Goal: Information Seeking & Learning: Learn about a topic

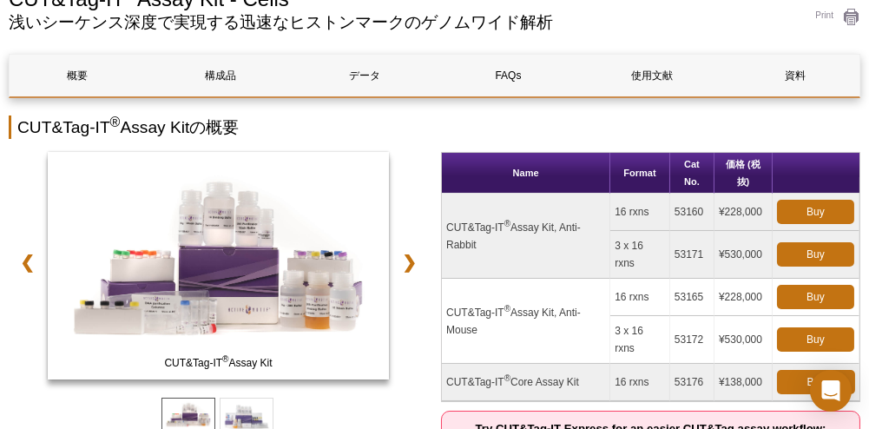
scroll to position [174, 0]
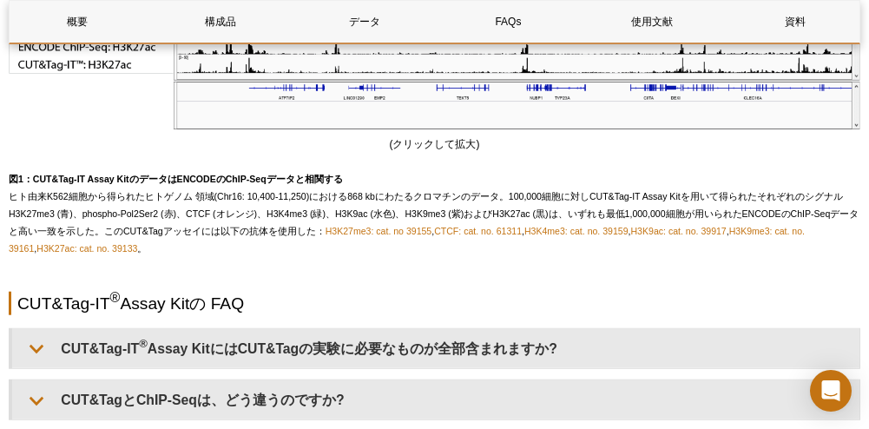
scroll to position [3732, 0]
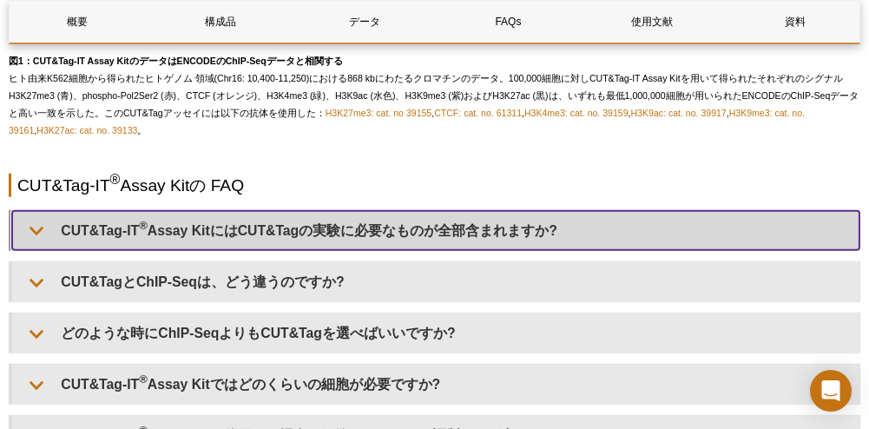
click at [460, 234] on summary "CUT&Tag-IT ® Assay KitにはCUT&Tagの実験に必要なものが全部含まれますか?" at bounding box center [435, 230] width 847 height 39
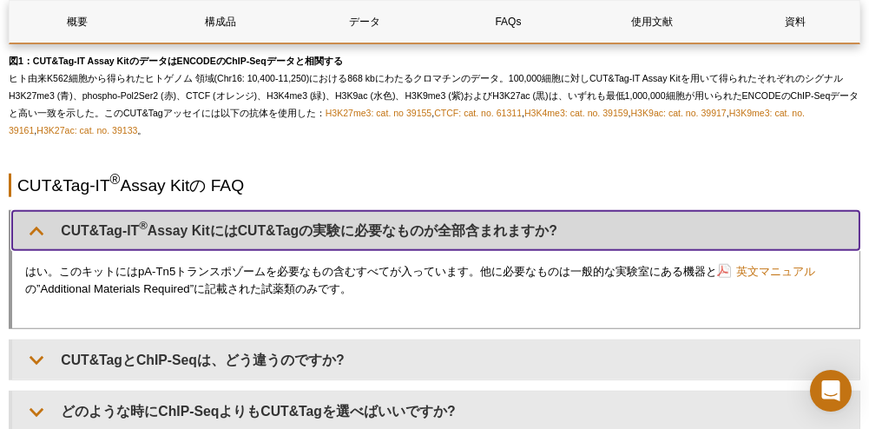
click at [460, 234] on summary "CUT&Tag-IT ® Assay KitにはCUT&Tagの実験に必要なものが全部含まれますか?" at bounding box center [435, 230] width 847 height 39
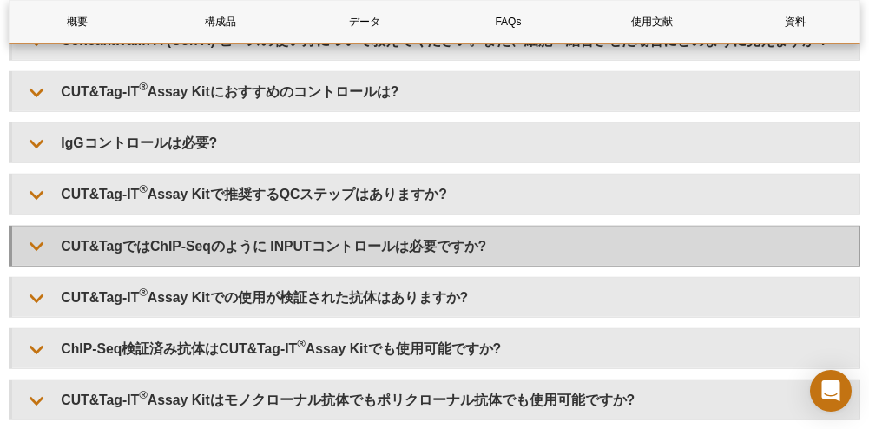
scroll to position [4253, 0]
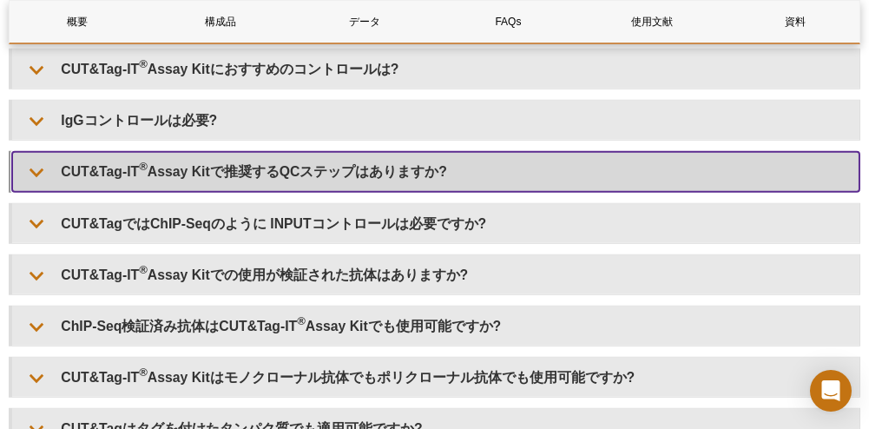
click at [265, 156] on summary "CUT&Tag-IT ® Assay Kitで推奨するQCステップはありますか?" at bounding box center [435, 171] width 847 height 39
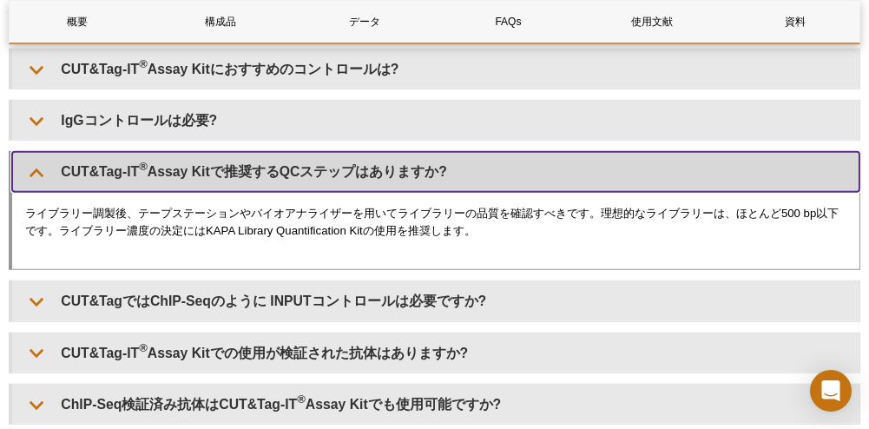
click at [269, 152] on summary "CUT&Tag-IT ® Assay Kitで推奨するQCステップはありますか?" at bounding box center [435, 171] width 847 height 39
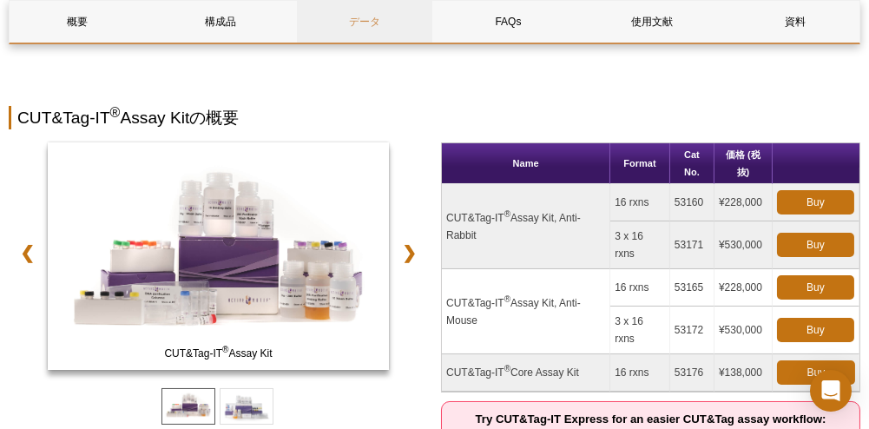
scroll to position [0, 0]
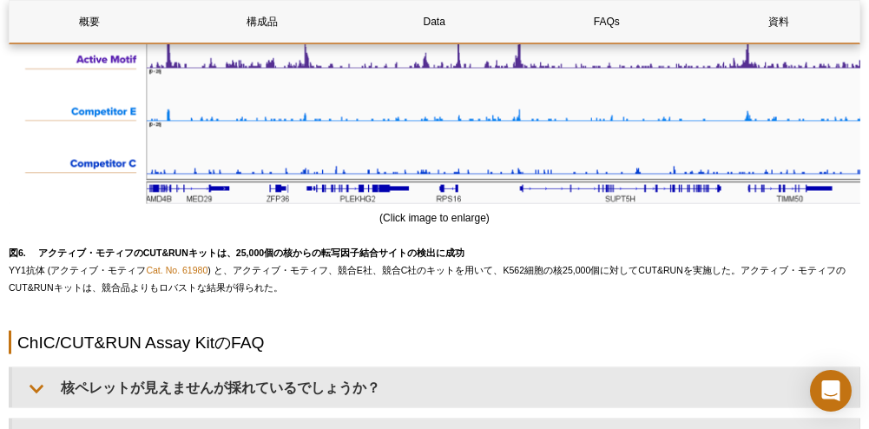
scroll to position [5121, 0]
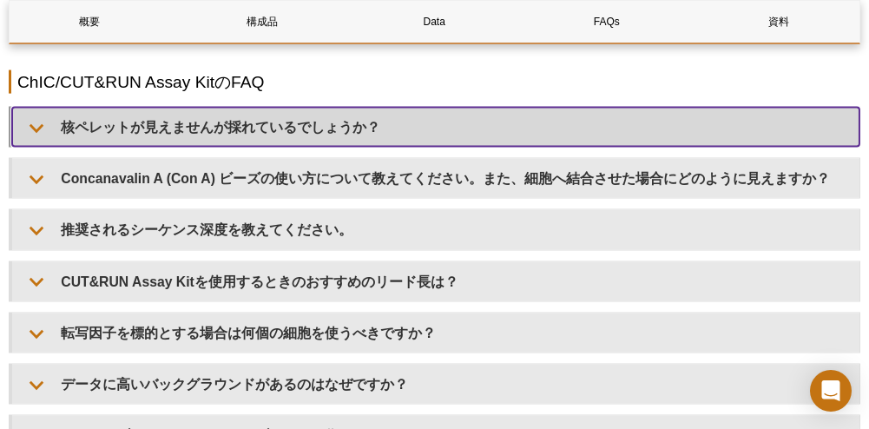
click at [182, 135] on summary "核ペレットが見えませんが採れているでしょうか？" at bounding box center [435, 127] width 847 height 39
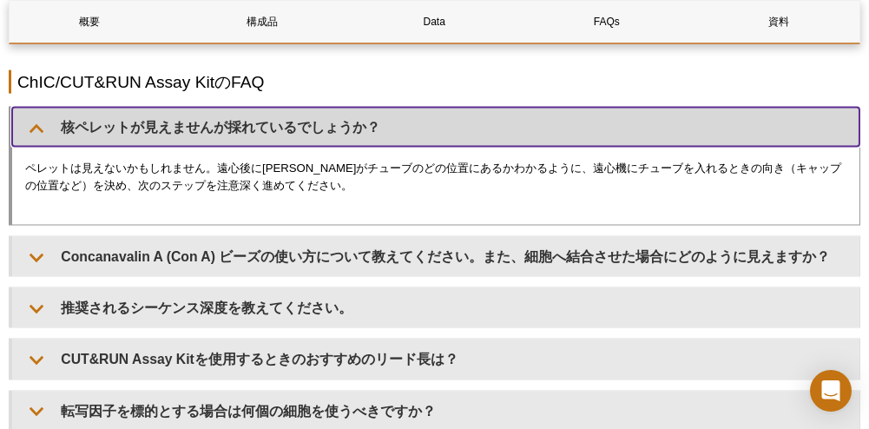
click at [182, 135] on summary "核ペレットが見えませんが採れているでしょうか？" at bounding box center [435, 127] width 847 height 39
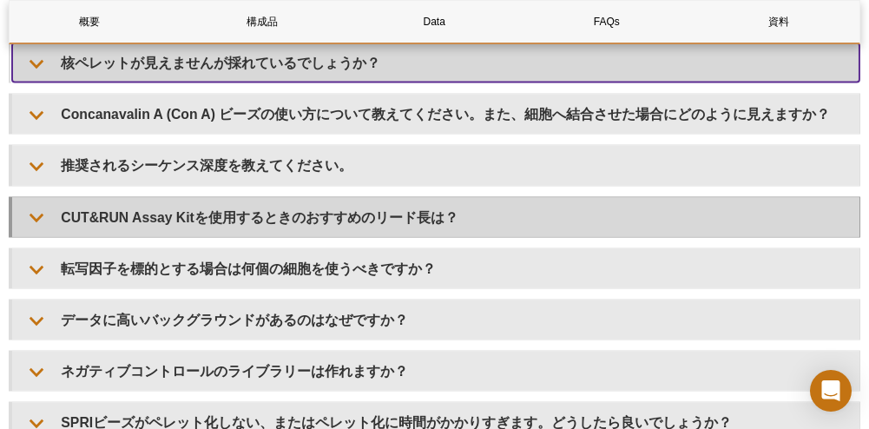
scroll to position [5208, 0]
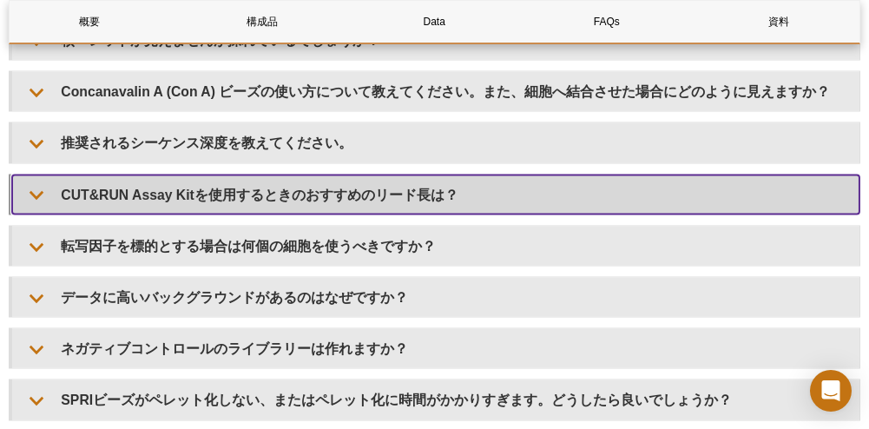
click at [219, 195] on summary "CUT&RUN Assay Kitを使用するときのおすすめのリード長は？" at bounding box center [435, 194] width 847 height 39
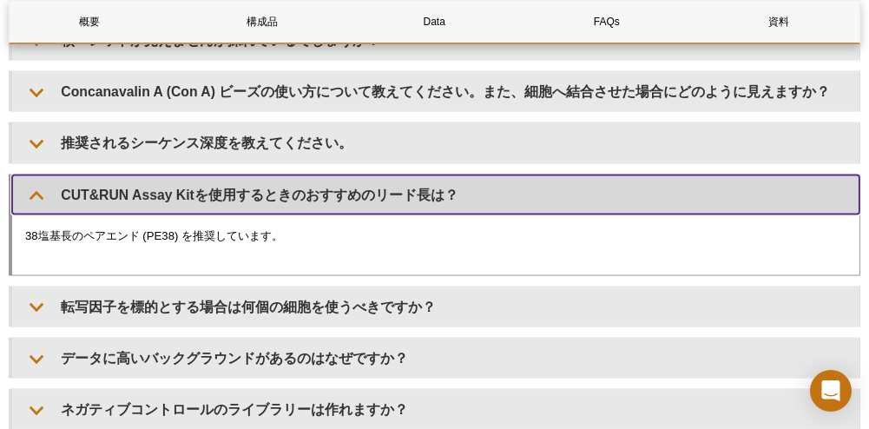
click at [219, 195] on summary "CUT&RUN Assay Kitを使用するときのおすすめのリード長は？" at bounding box center [435, 194] width 847 height 39
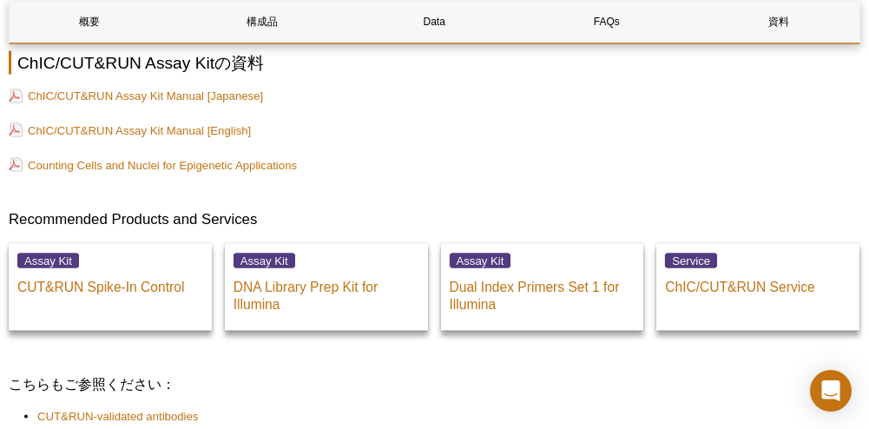
scroll to position [5902, 0]
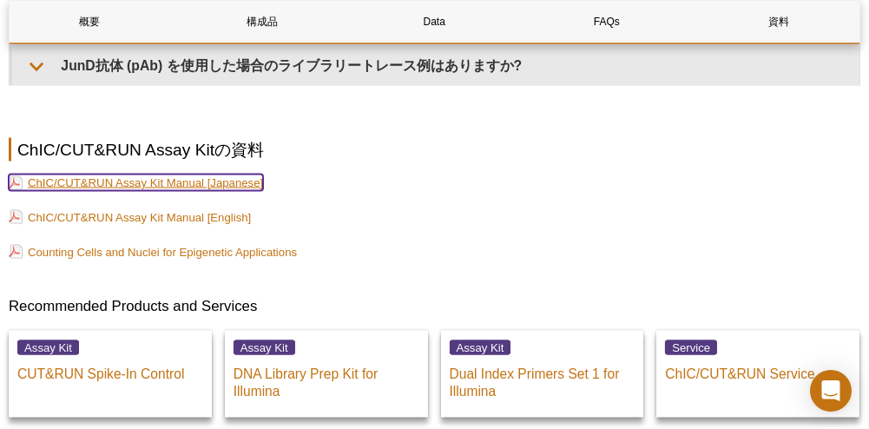
click at [219, 178] on link "ChIC/CUT&RUN Assay Kit Manual [Japanese]" at bounding box center [136, 182] width 254 height 16
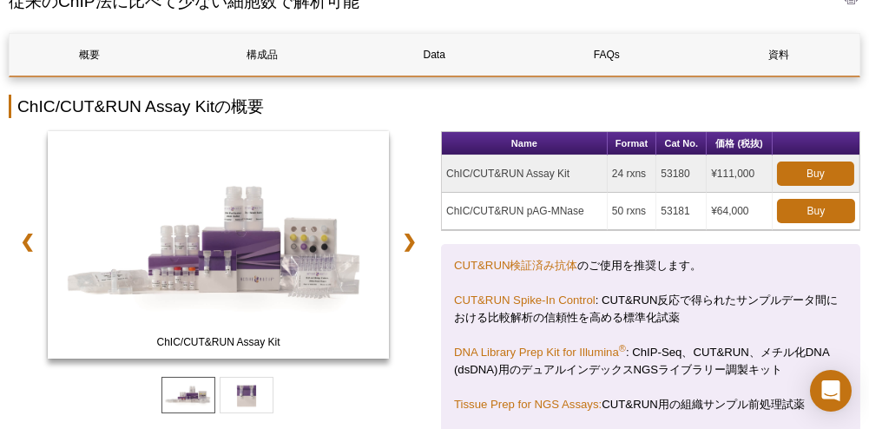
scroll to position [260, 0]
